Goal: Task Accomplishment & Management: Manage account settings

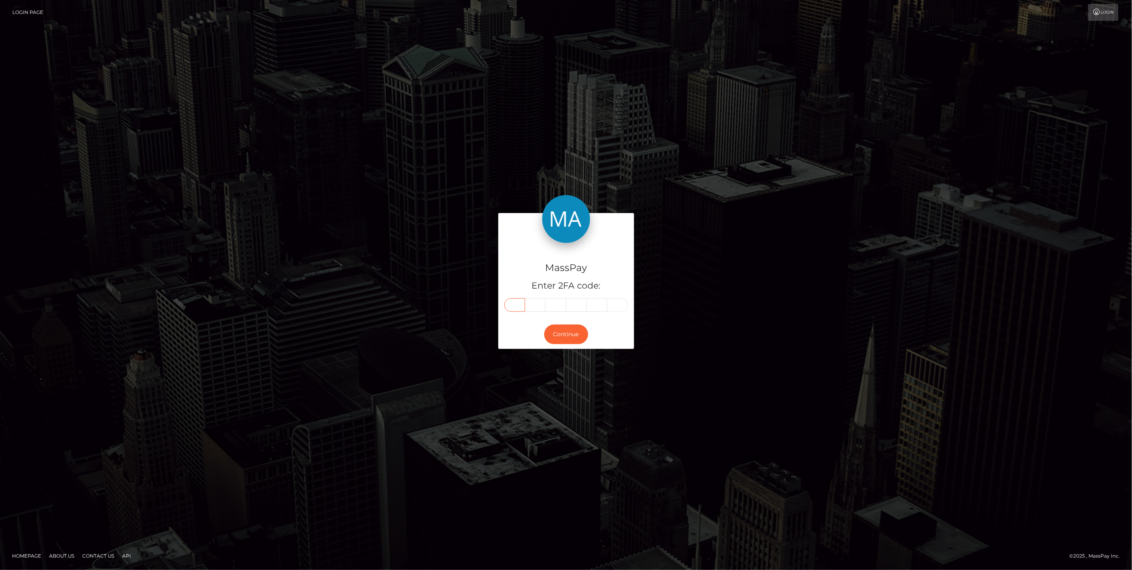
paste input "1"
type input "1"
type input "7"
type input "4"
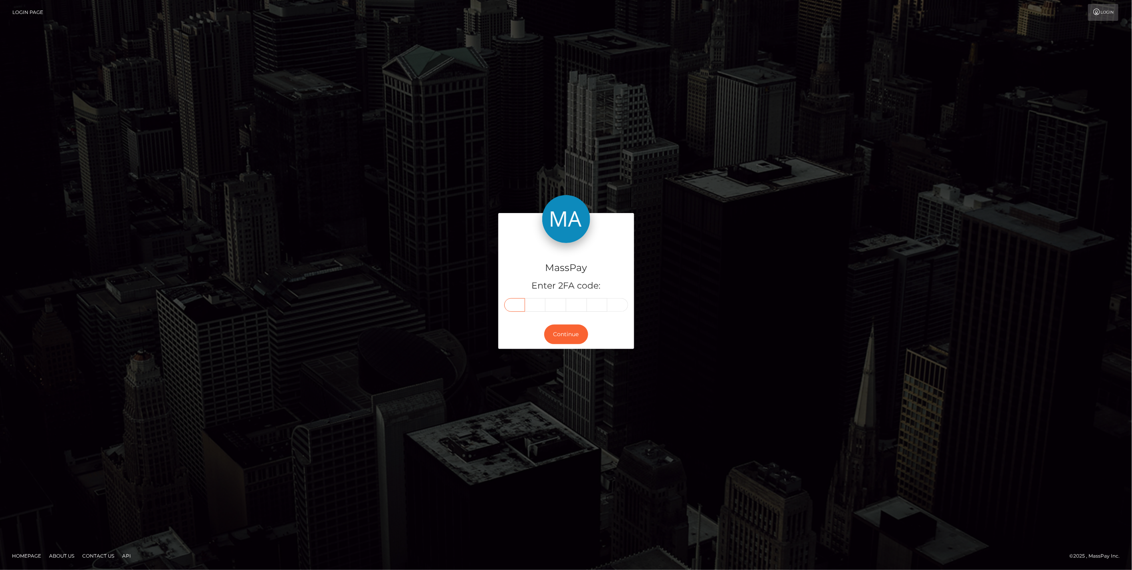
type input "4"
type input "7"
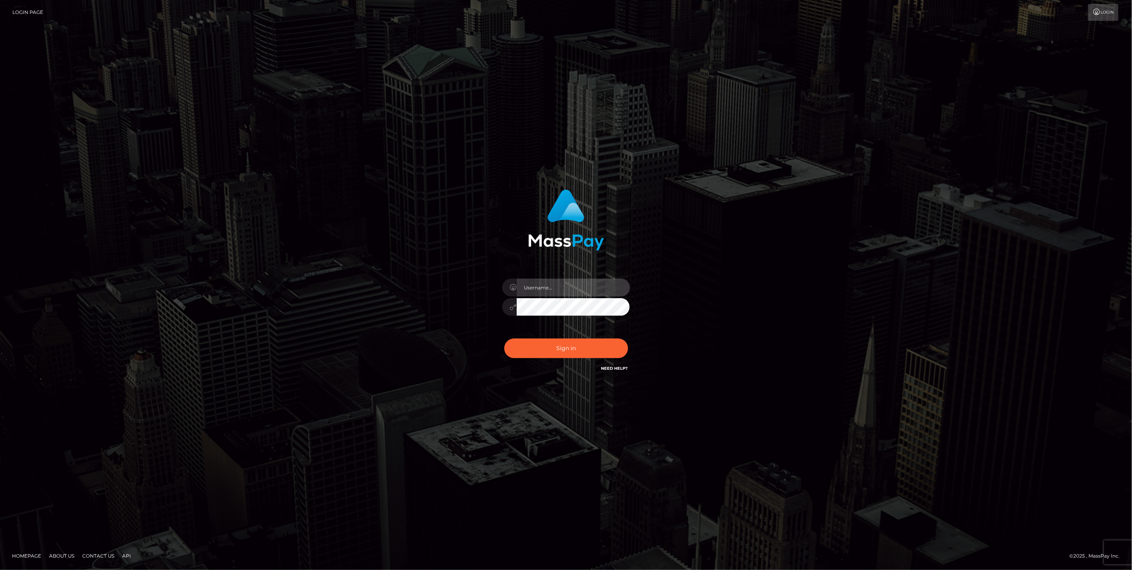
type input "jlo"
click at [566, 344] on button "Sign in" at bounding box center [567, 348] width 124 height 20
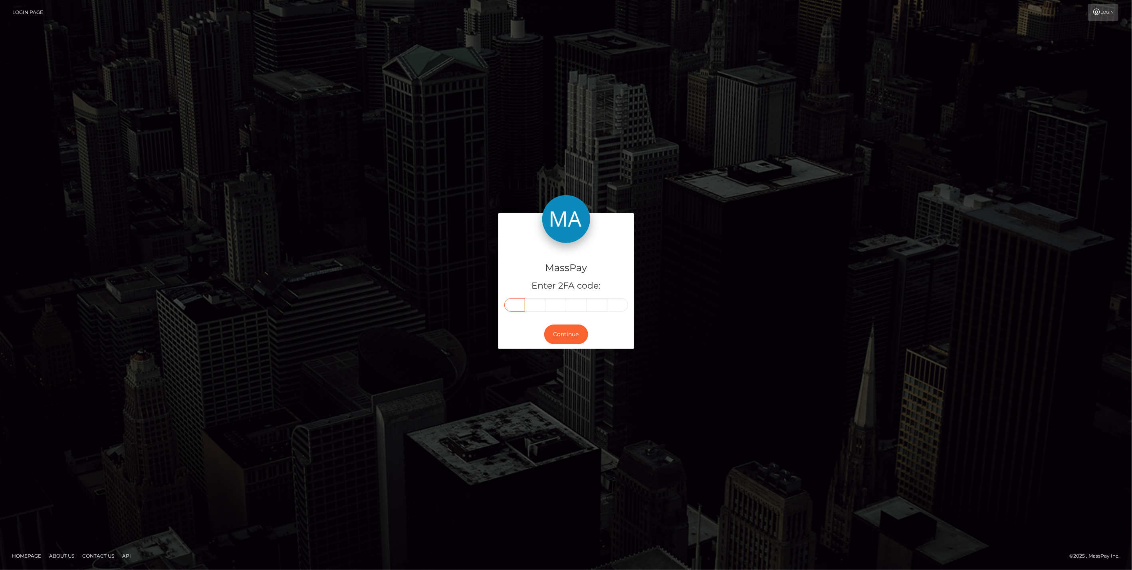
paste input "6"
type input "6"
type input "8"
type input "1"
type input "6"
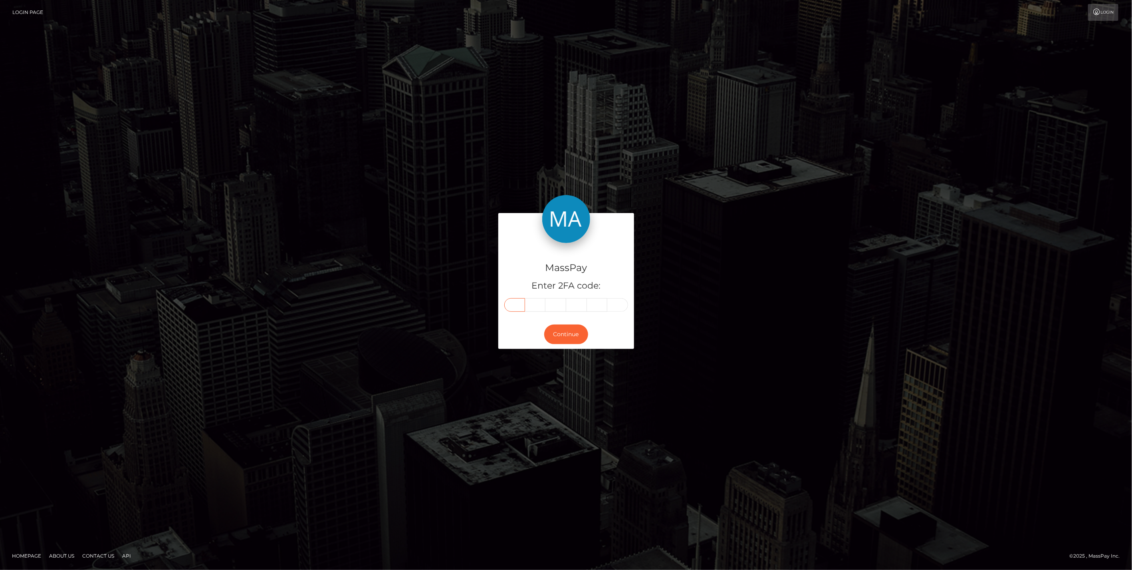
type input "5"
type input "2"
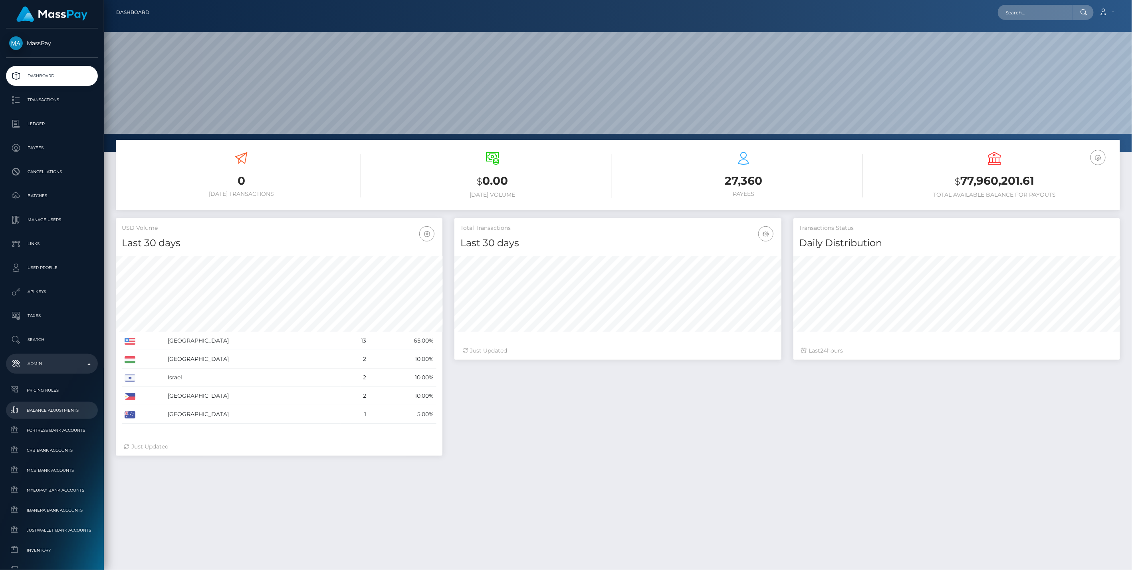
scroll to position [141, 326]
click at [48, 411] on span "Balance Adjustments" at bounding box center [51, 409] width 85 height 9
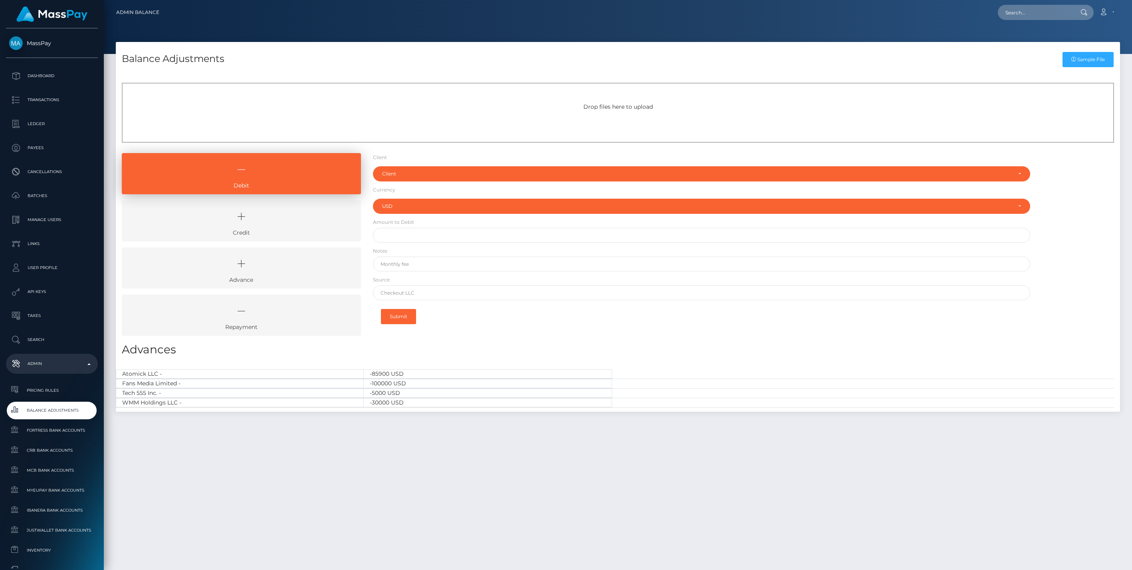
select select "USD"
click at [250, 229] on link "Credit" at bounding box center [241, 220] width 239 height 41
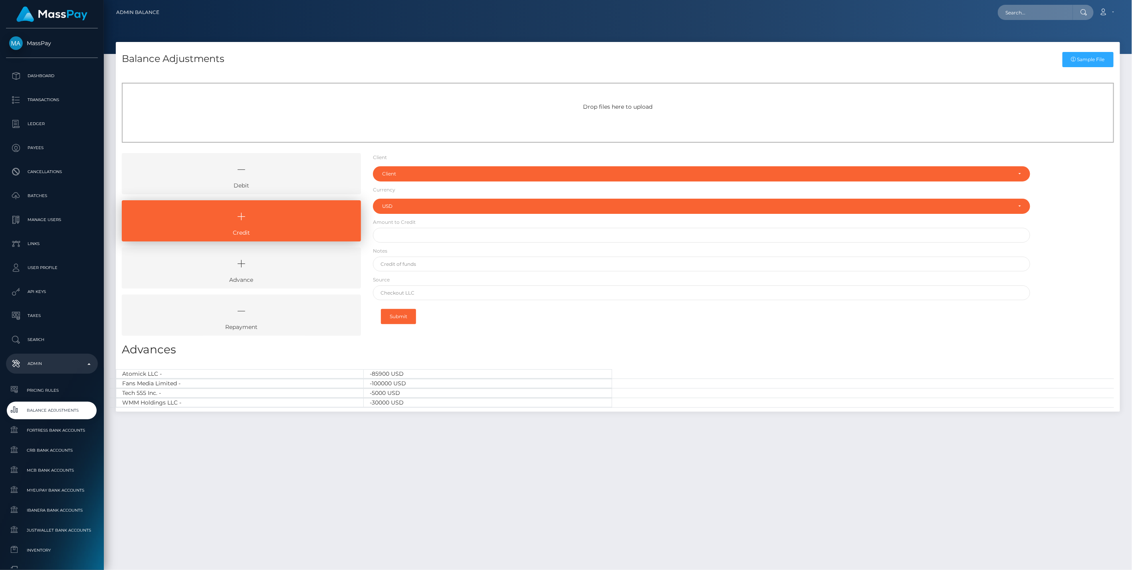
click at [408, 165] on div "Client RNetwork LLC - (1) MassPay - (2) Atlas Distributions - (3) I HEALTH INNO…" at bounding box center [702, 172] width 658 height 18
click at [407, 172] on div "Client" at bounding box center [697, 174] width 630 height 6
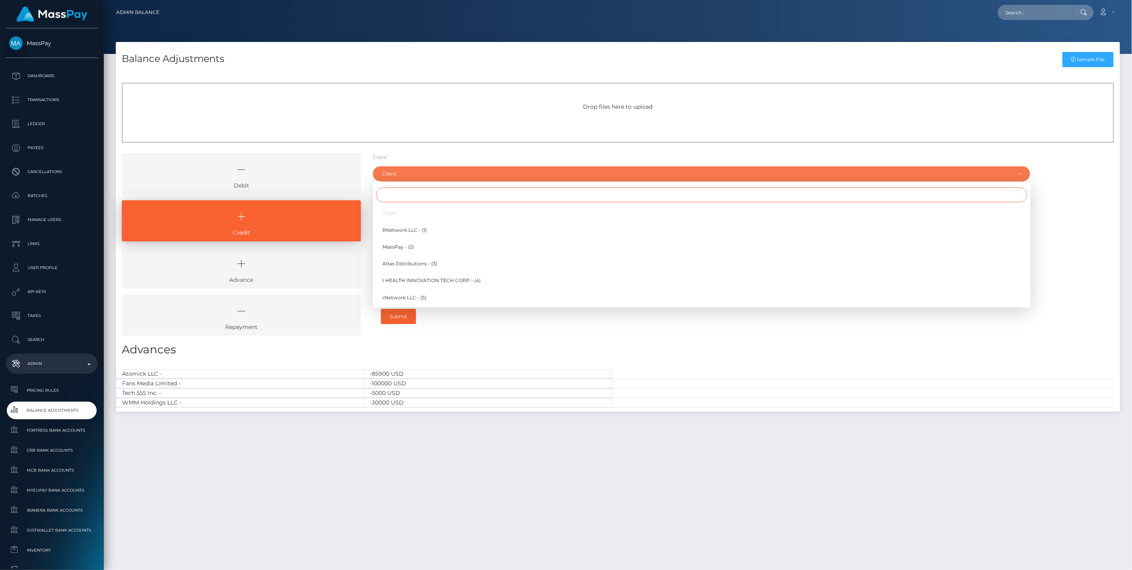
click at [397, 193] on input "Search" at bounding box center [702, 194] width 652 height 15
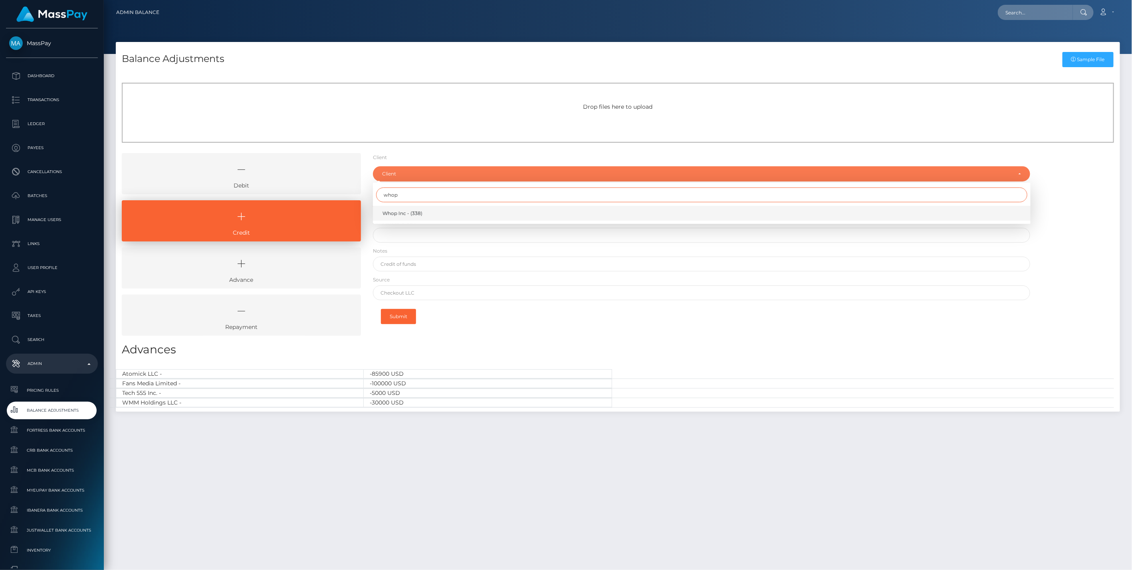
type input "whop"
click at [409, 214] on span "Whop Inc - (338)" at bounding box center [403, 213] width 40 height 7
select select "338"
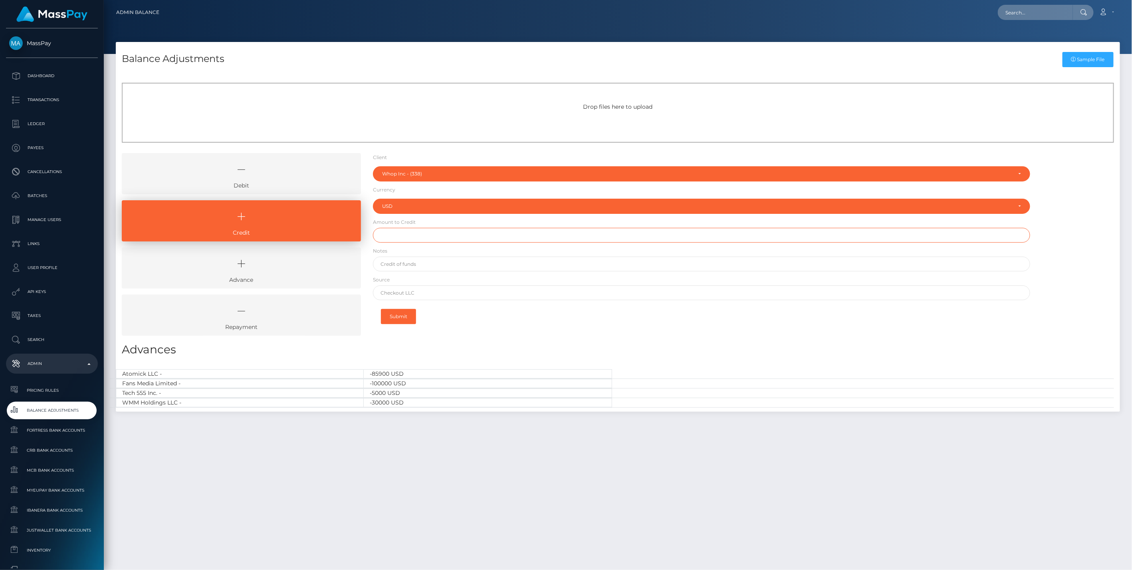
click at [402, 234] on input "text" at bounding box center [702, 235] width 658 height 15
paste input "2"
type input "$28,251.52"
click at [407, 264] on input "text" at bounding box center [702, 263] width 658 height 15
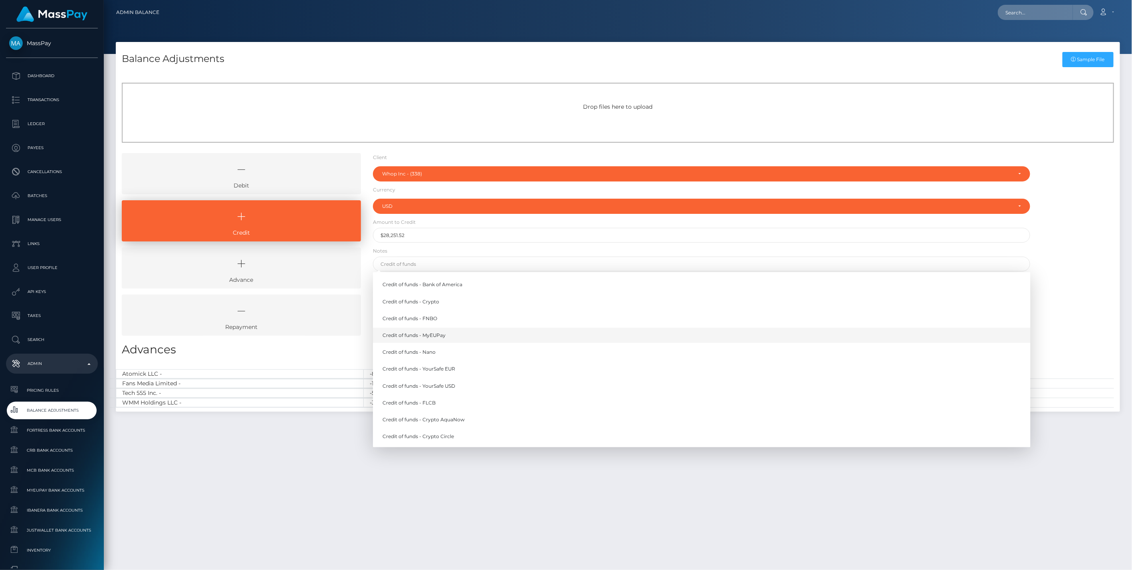
click at [432, 338] on link "Credit of funds - MyEUPay" at bounding box center [702, 335] width 658 height 15
type input "Credit of funds - MyEUPay"
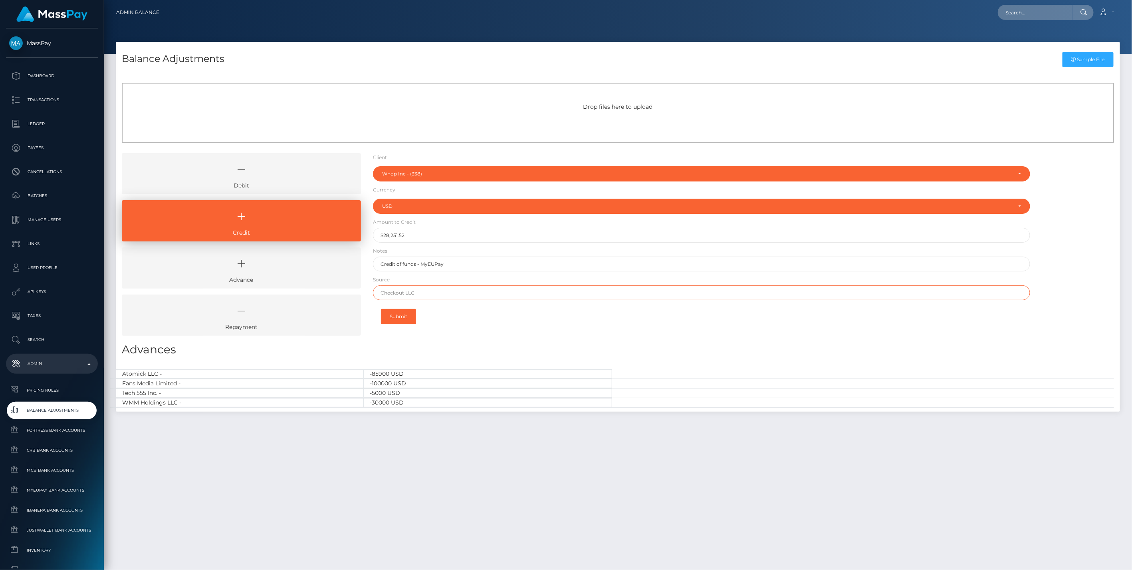
click at [422, 295] on input "text" at bounding box center [702, 292] width 658 height 15
paste input "CHECKOUT SAS"
type input "CHECKOUT SAS"
click at [396, 314] on button "Submit" at bounding box center [398, 316] width 35 height 15
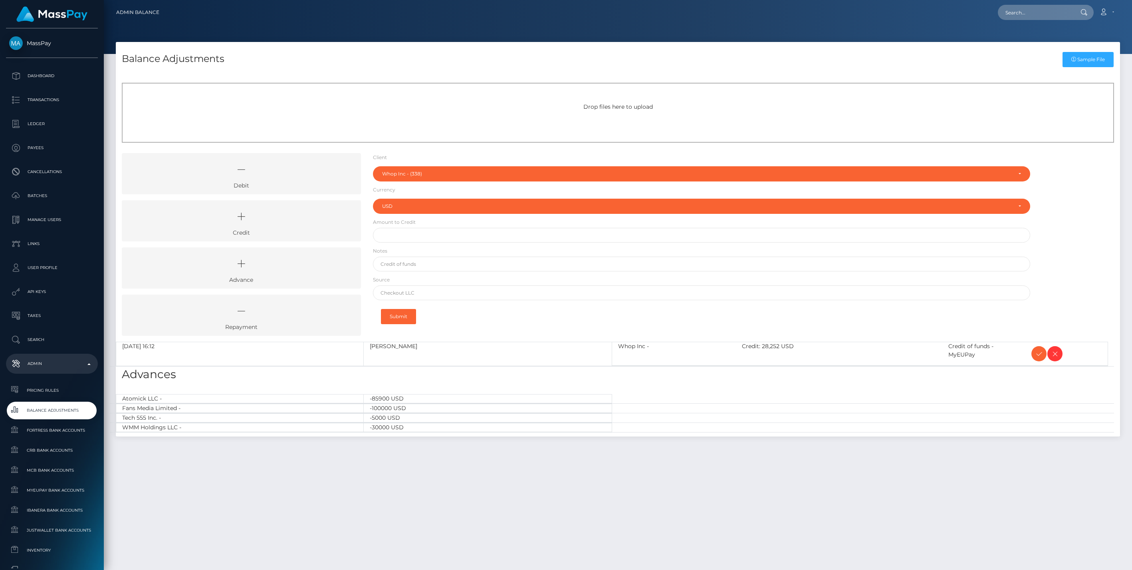
select select "338"
select select "USD"
click at [1038, 354] on icon at bounding box center [1040, 354] width 10 height 10
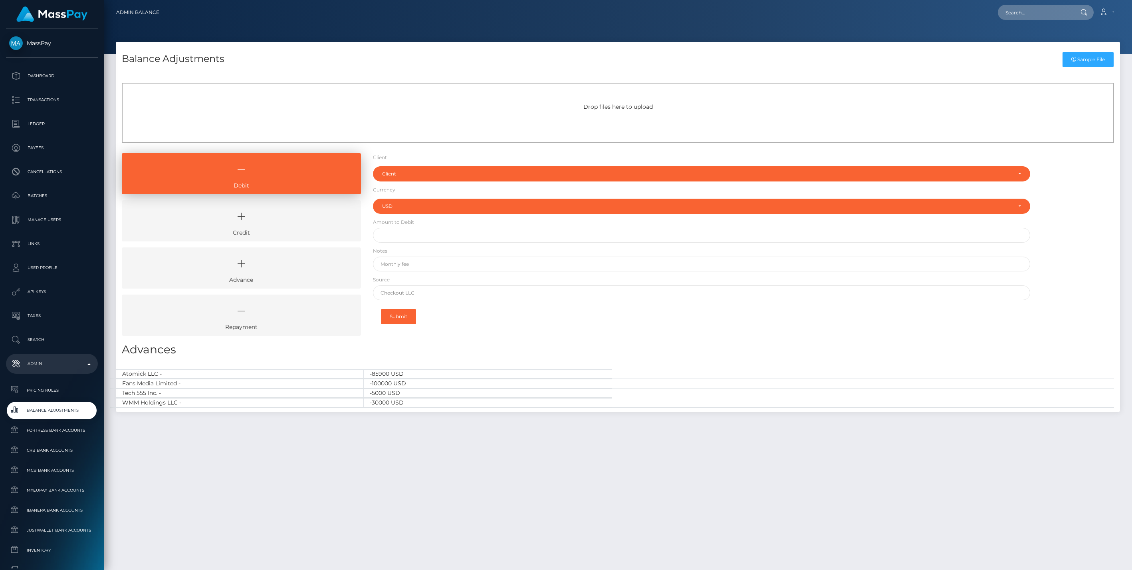
select select "USD"
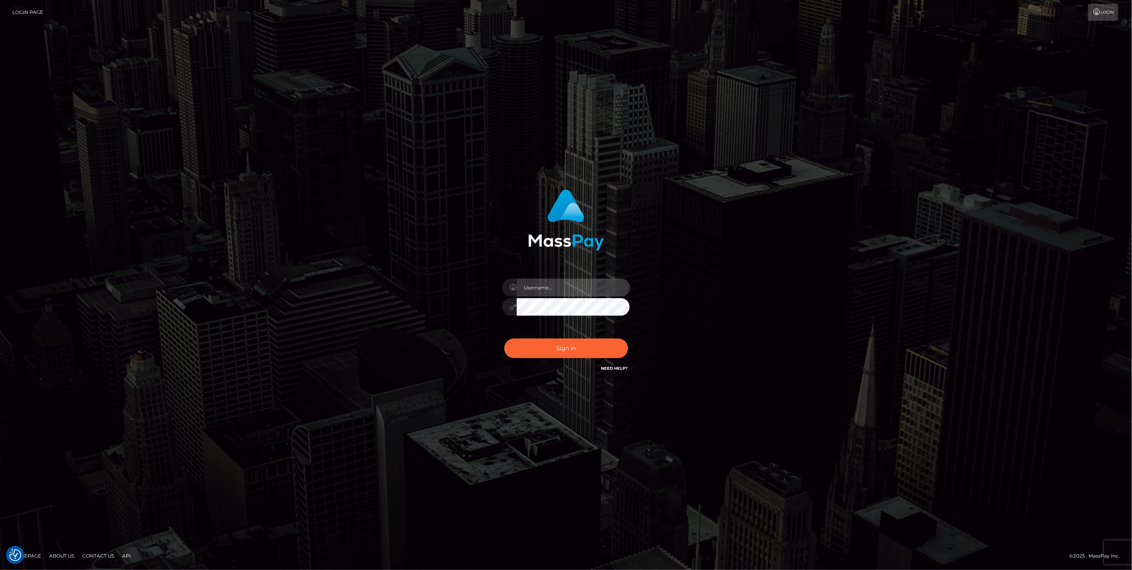
type input "jlo"
click at [582, 348] on button "Sign in" at bounding box center [567, 348] width 124 height 20
type input "jlo"
click at [547, 349] on button "Sign in" at bounding box center [567, 348] width 124 height 20
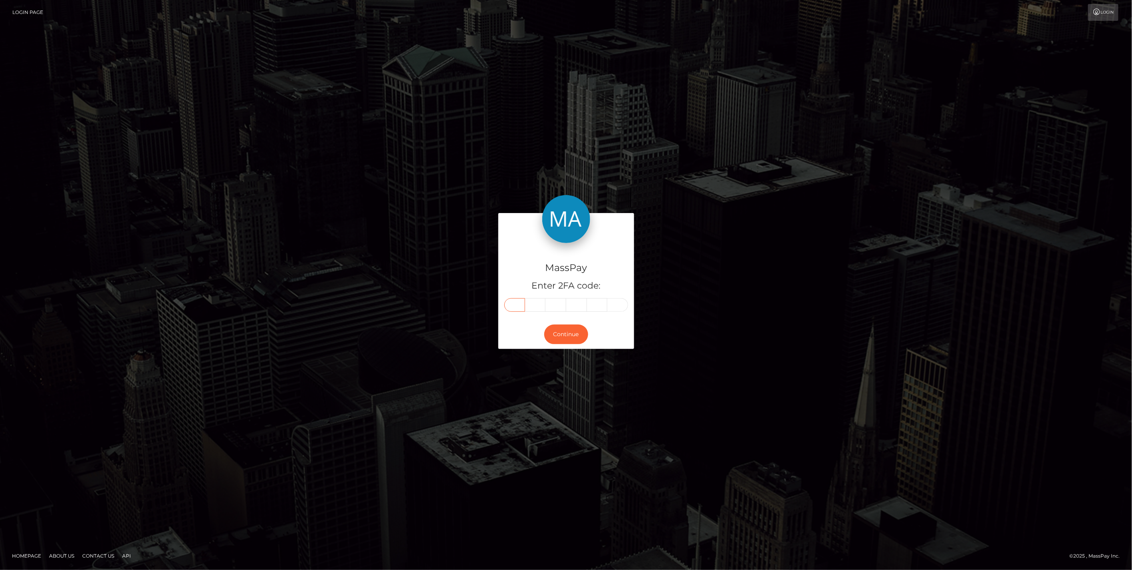
paste input "5"
type input "5"
type input "2"
type input "7"
type input "3"
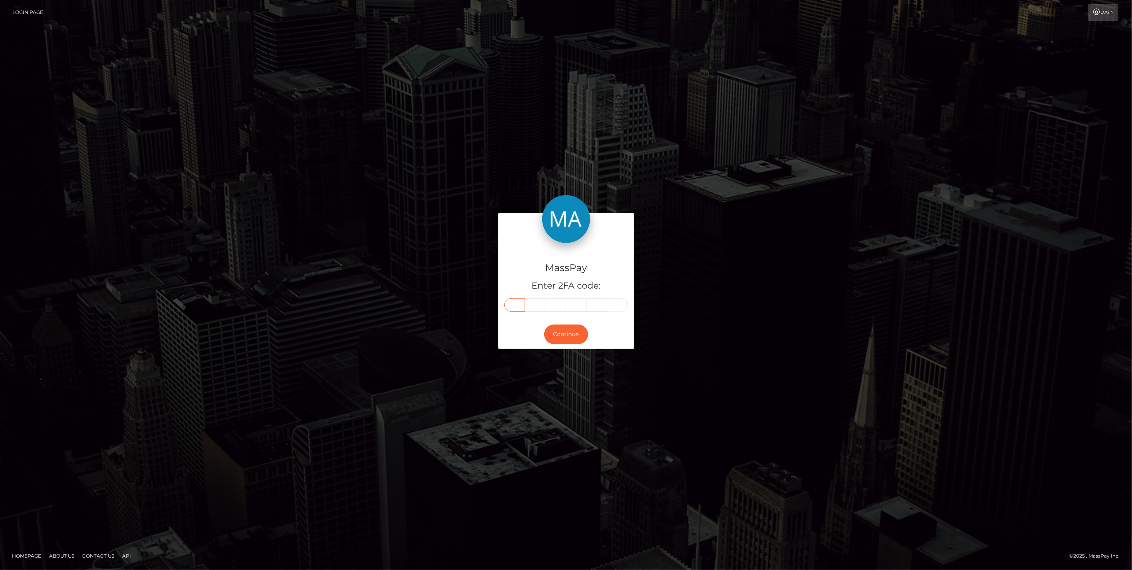
type input "7"
type input "0"
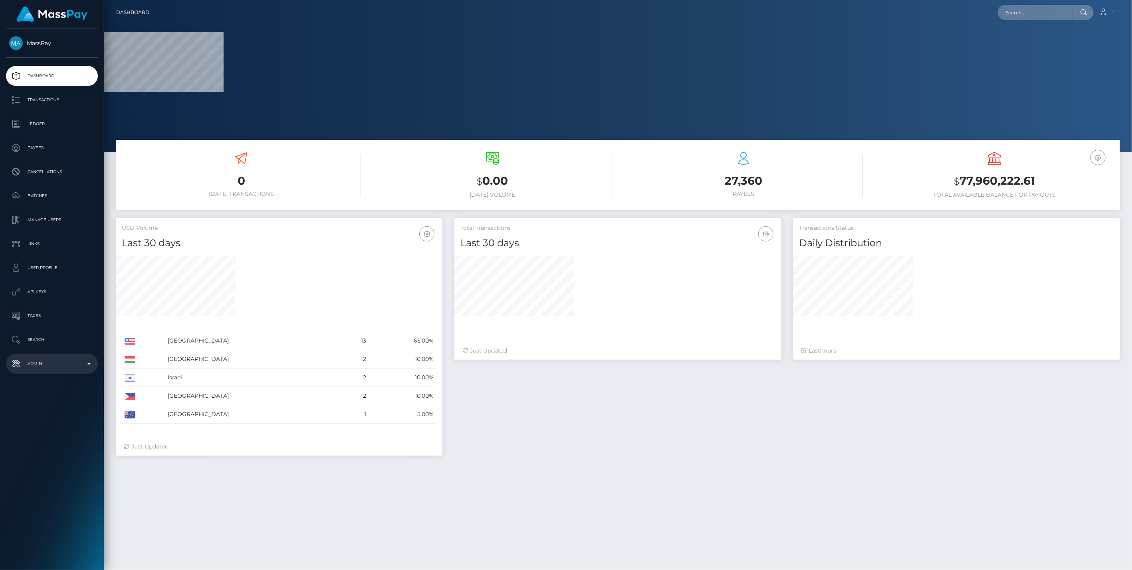
click at [89, 364] on b at bounding box center [88, 364] width 3 height 2
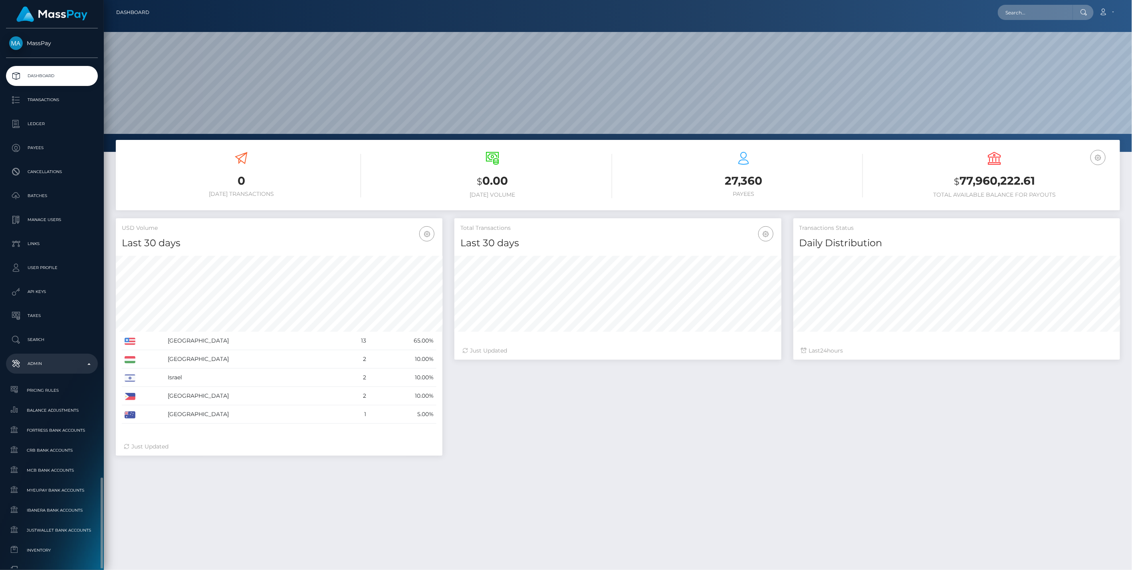
scroll to position [269, 0]
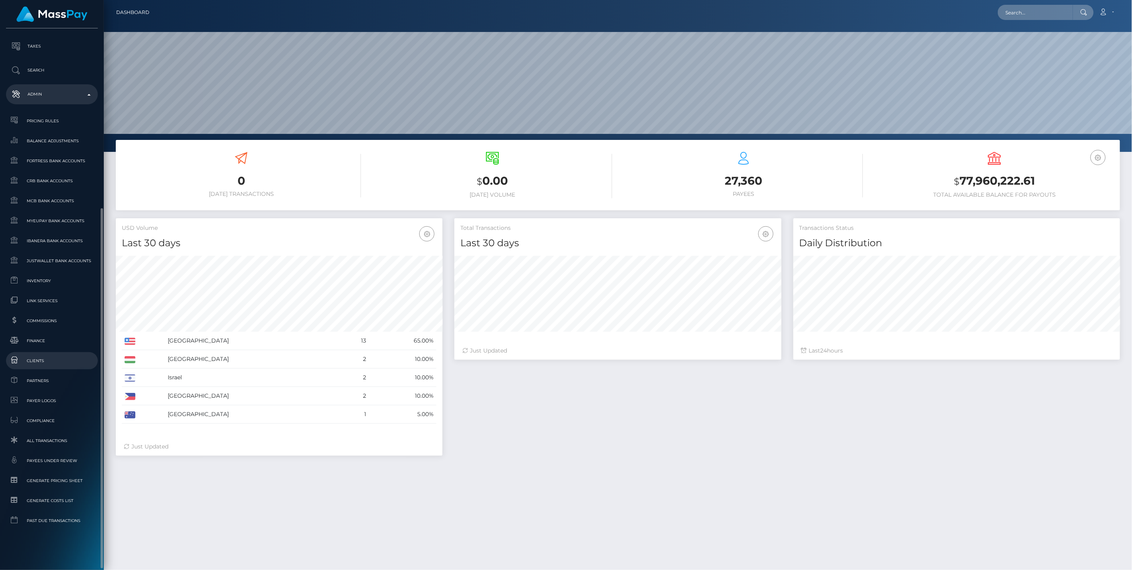
click at [39, 361] on span "Clients" at bounding box center [51, 360] width 85 height 9
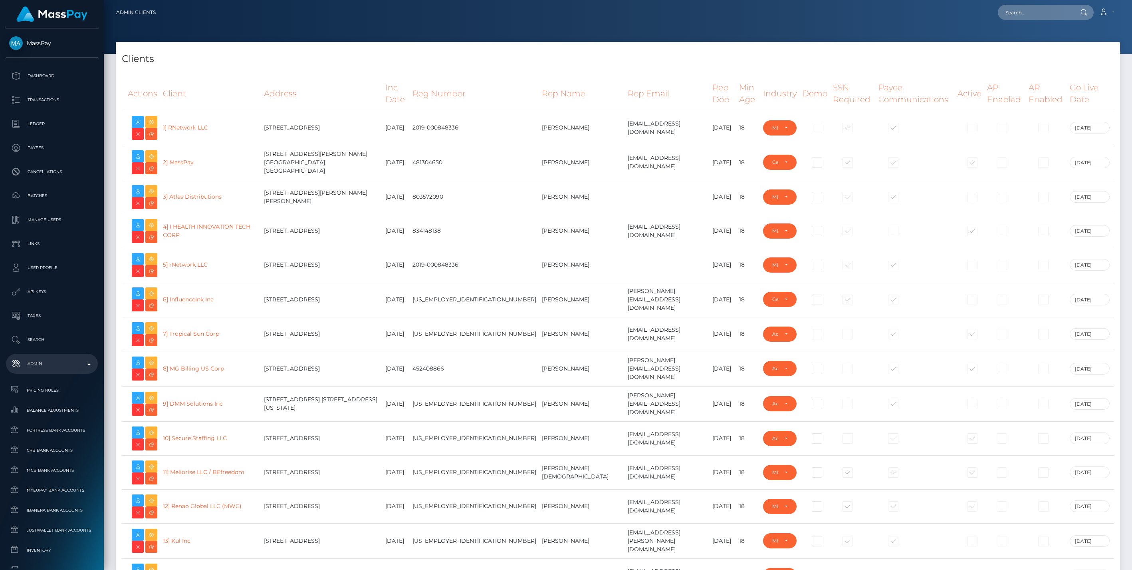
select select "223"
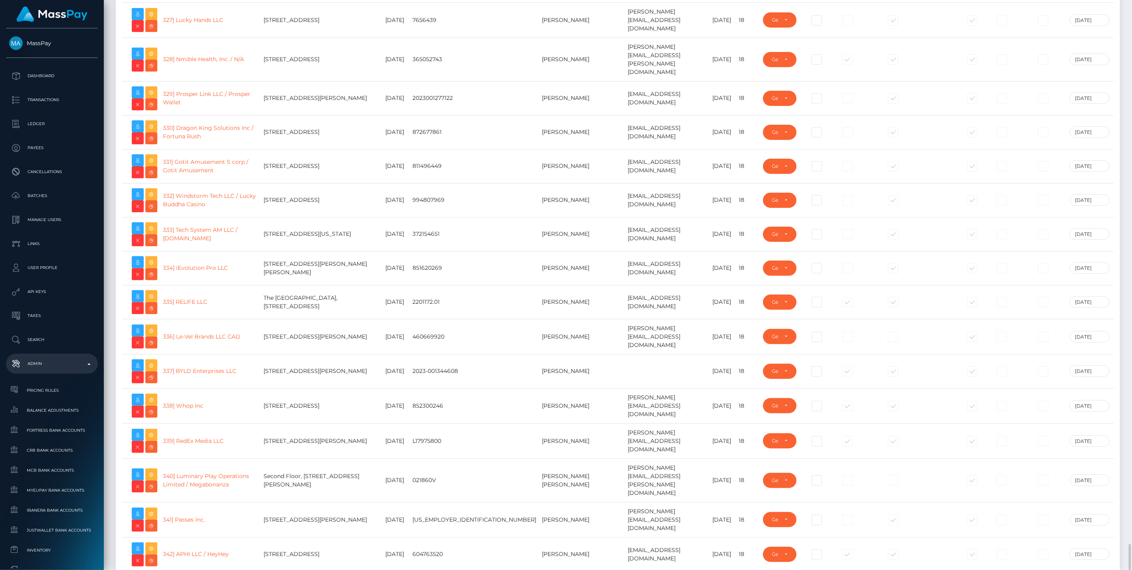
drag, startPoint x: 210, startPoint y: 395, endPoint x: 180, endPoint y: 385, distance: 31.8
copy link "Africa Remittance Company LLC / SikaCash"
click at [51, 411] on span "Balance Adjustments" at bounding box center [51, 409] width 85 height 9
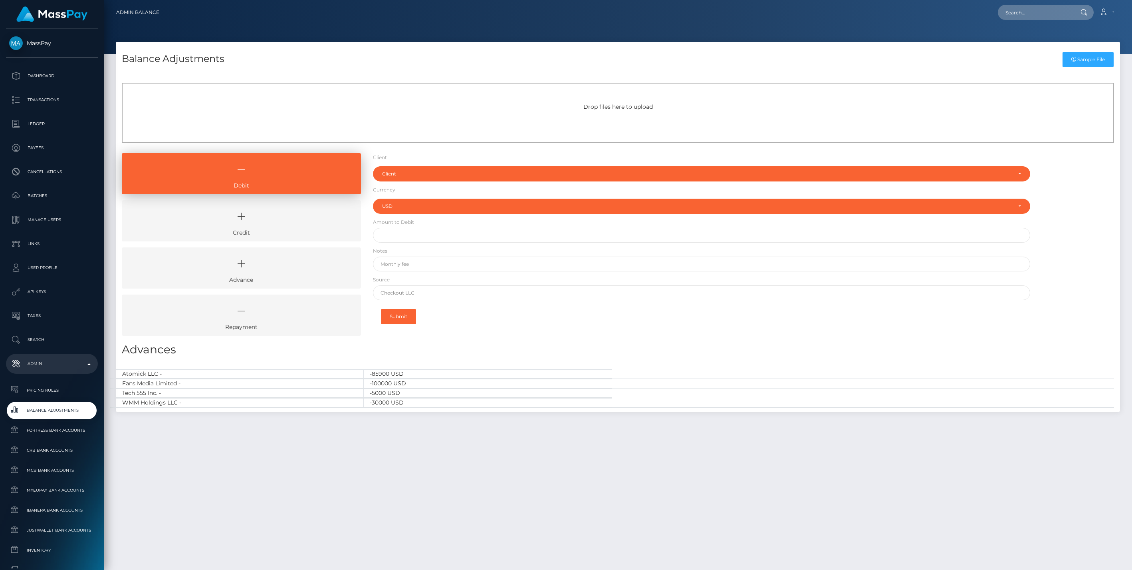
select select "USD"
click at [258, 221] on icon at bounding box center [241, 217] width 221 height 24
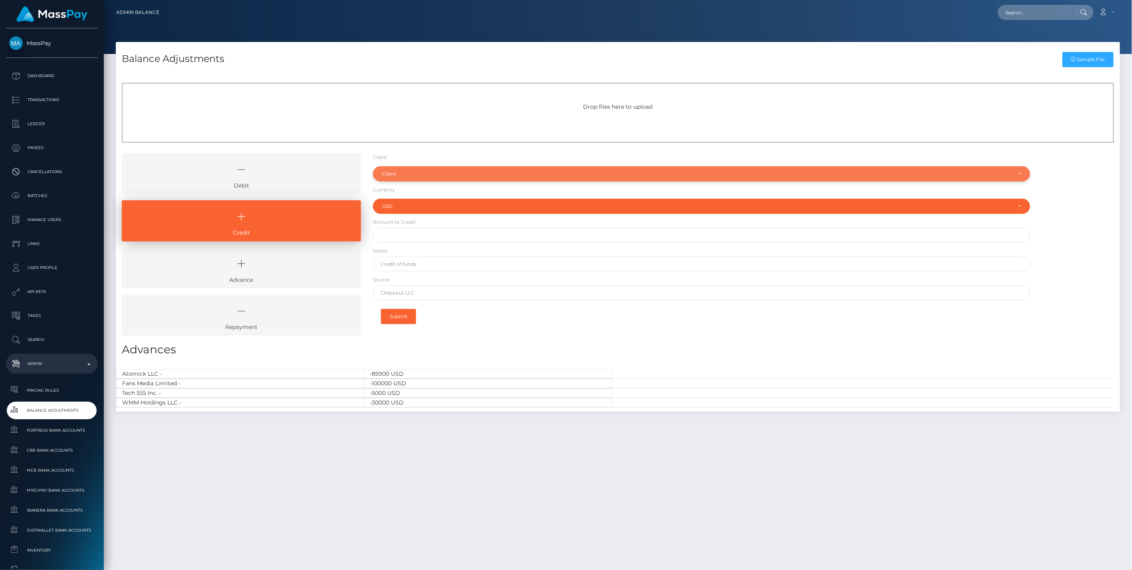
click at [395, 177] on div "Client" at bounding box center [697, 174] width 630 height 6
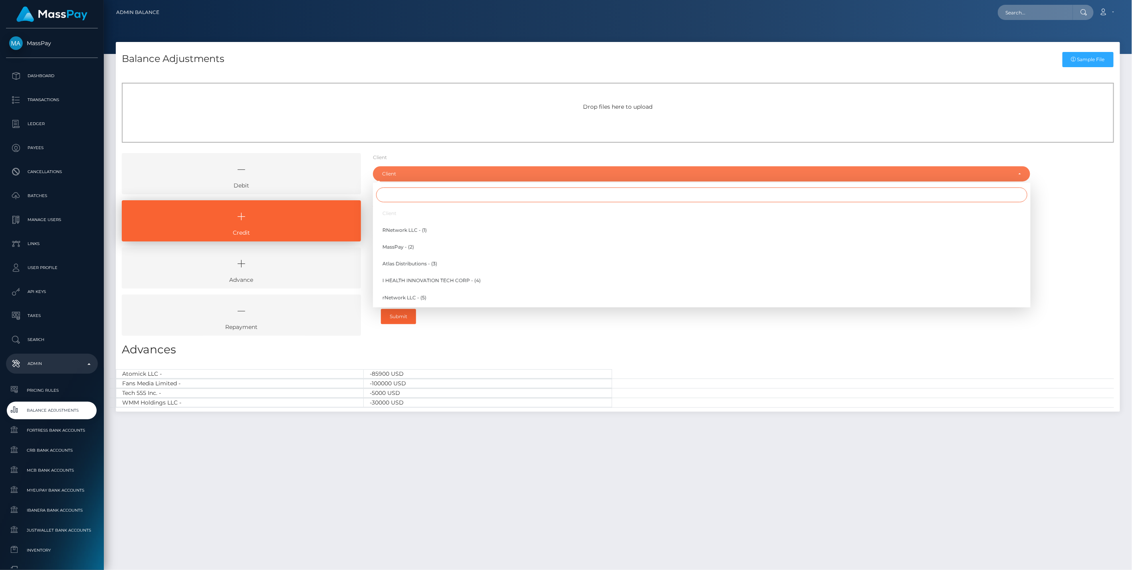
click at [391, 196] on input "Search" at bounding box center [702, 194] width 652 height 15
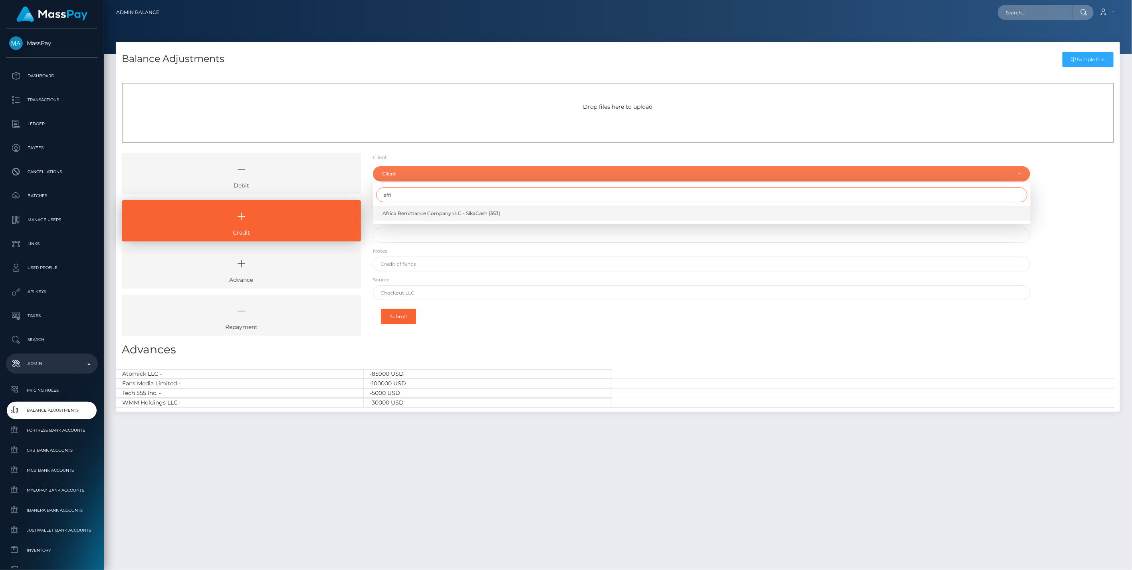
type input "afri"
click at [422, 213] on span "Africa Remittance Company LLC - SikaCash (353)" at bounding box center [442, 213] width 118 height 7
select select "353"
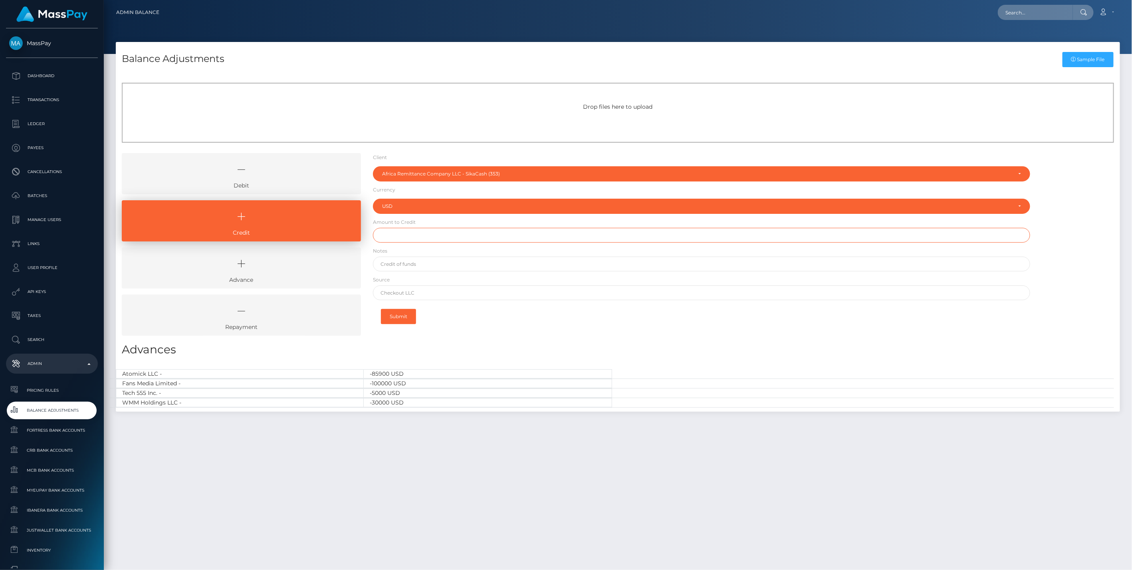
click at [395, 236] on input "text" at bounding box center [702, 235] width 658 height 15
type input "$10,000.00"
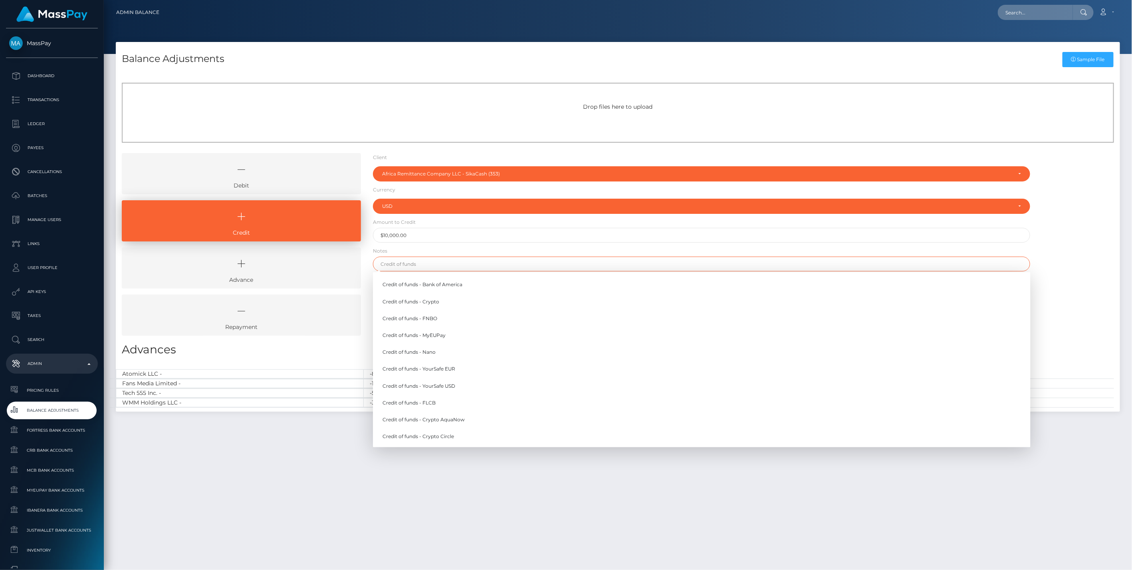
click at [398, 265] on input "text" at bounding box center [702, 263] width 658 height 15
click at [411, 318] on link "Credit of funds - FNBO" at bounding box center [702, 318] width 658 height 15
type input "Credit of funds - FNBO"
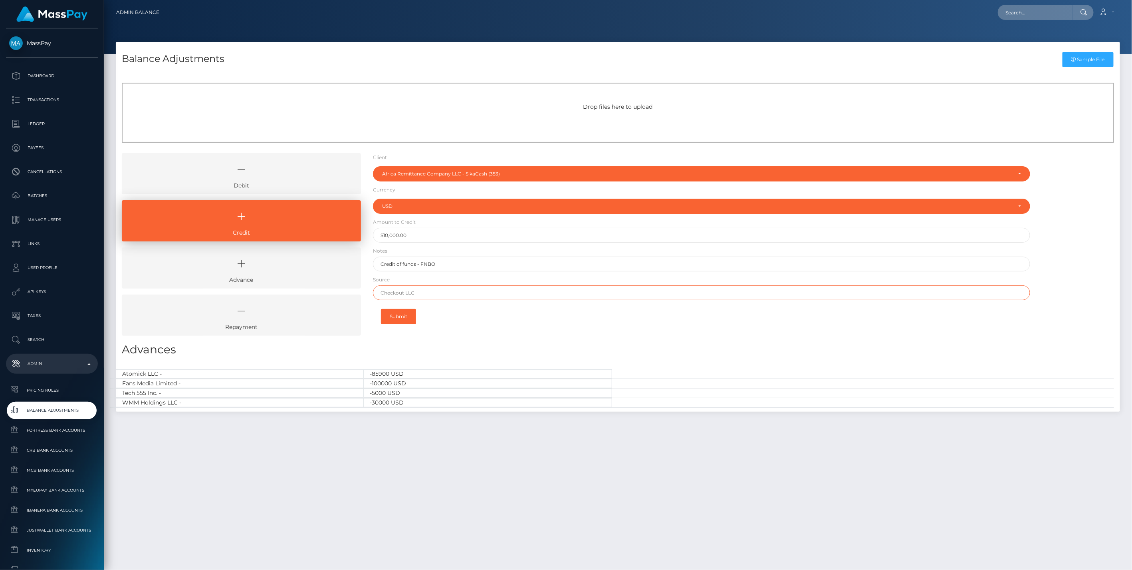
click at [399, 290] on input "text" at bounding box center [702, 292] width 658 height 15
paste input "EVOLVE BANK & TRUST"
type input "EVOLVE BANK & TRUST"
click at [393, 317] on button "Submit" at bounding box center [398, 316] width 35 height 15
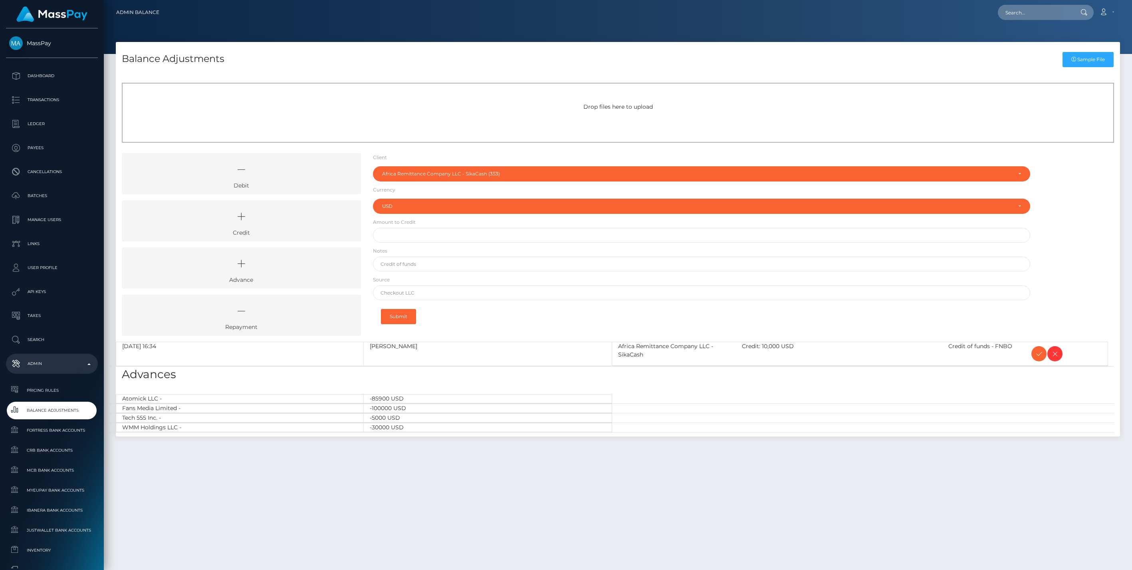
select select "353"
select select "USD"
click at [1038, 356] on icon at bounding box center [1040, 354] width 10 height 10
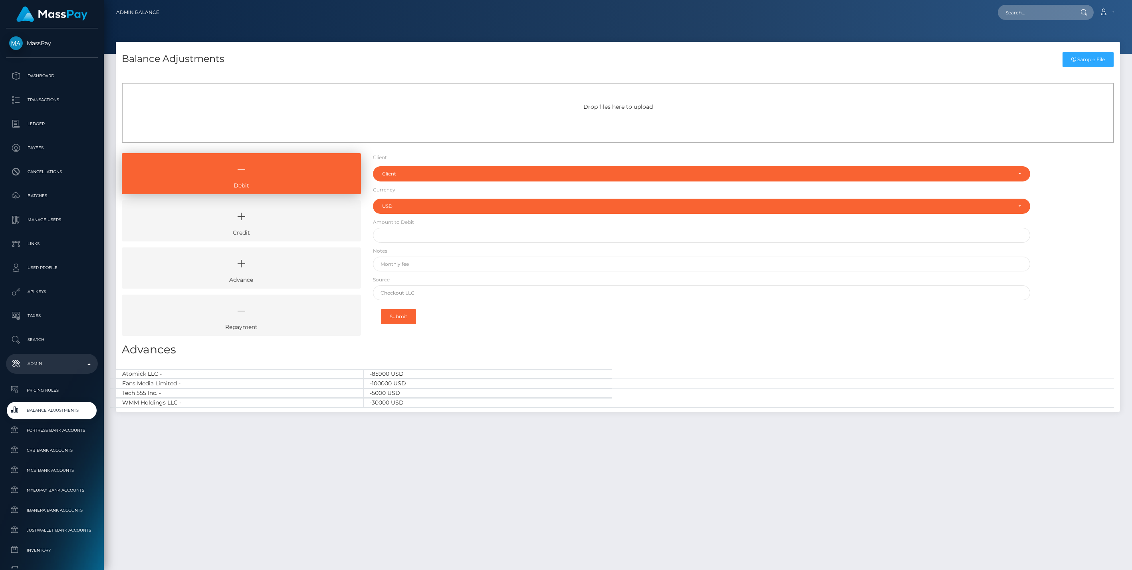
select select "USD"
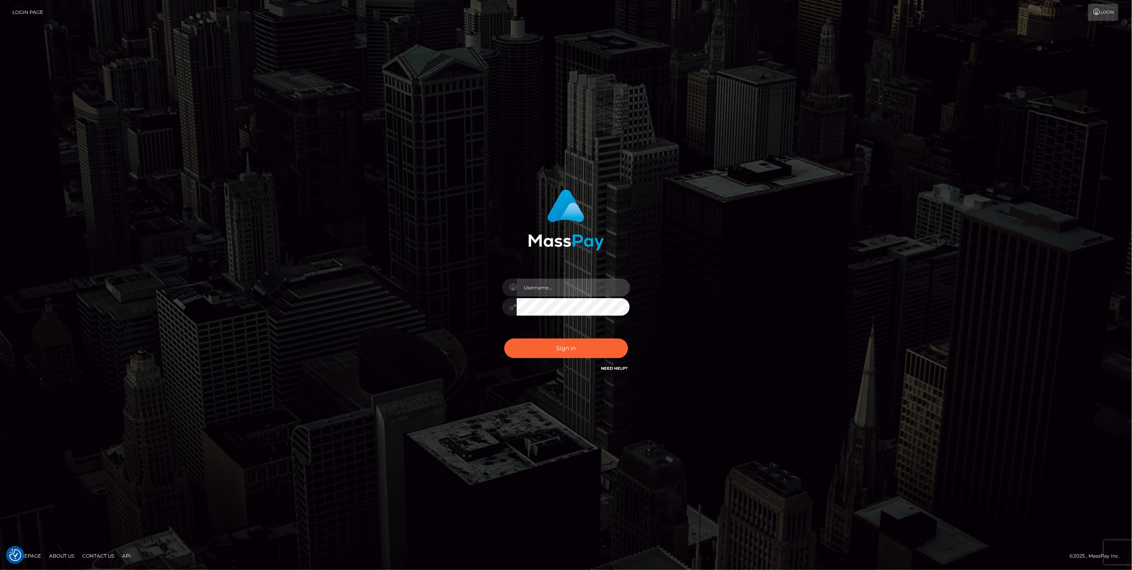
type input "jlo"
